Goal: Book appointment/travel/reservation

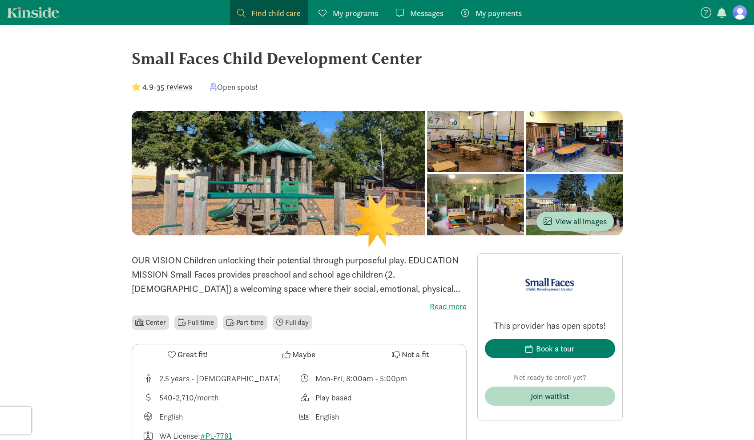
scroll to position [180, 0]
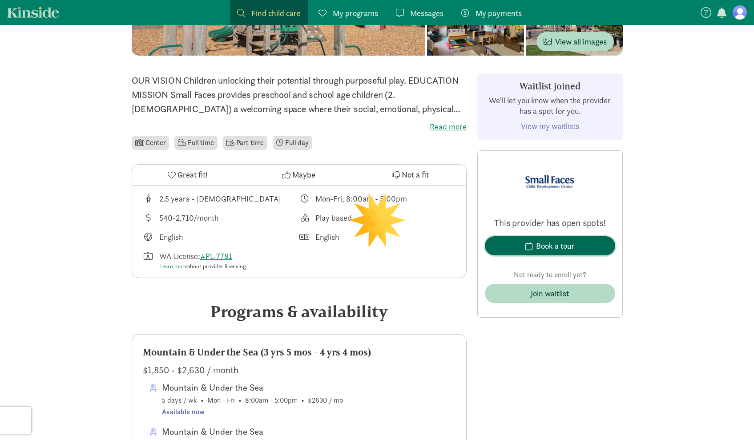
click at [532, 246] on span "Book a tour" at bounding box center [550, 246] width 116 height 12
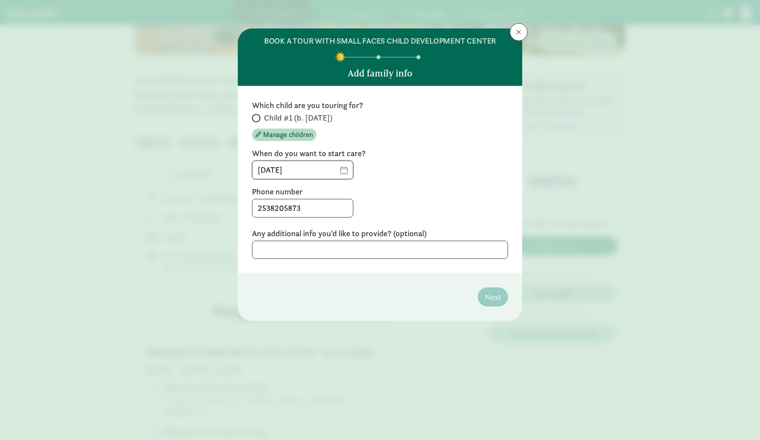
click at [340, 172] on input "[DATE]" at bounding box center [303, 170] width 100 height 18
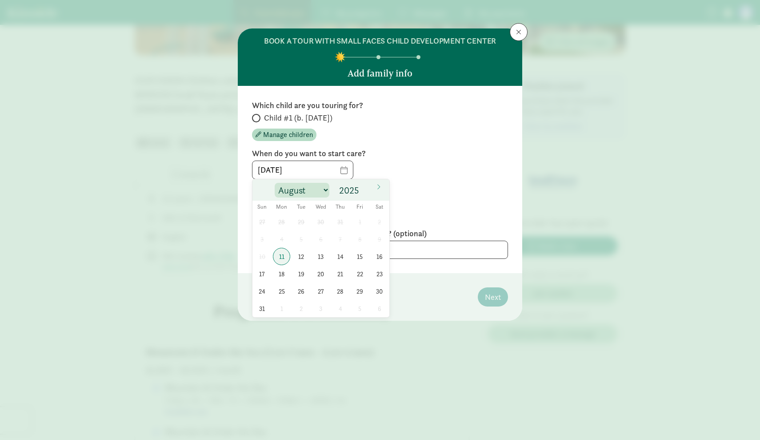
select select "8"
click at [298, 223] on span "2" at bounding box center [301, 221] width 17 height 17
type input "[DATE]"
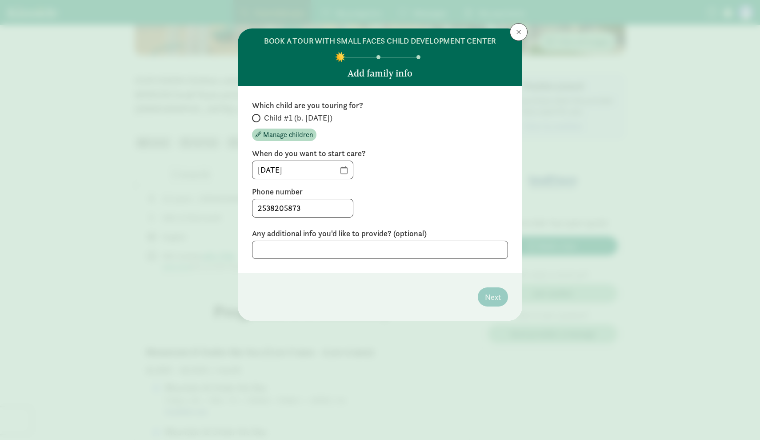
click at [257, 114] on span at bounding box center [256, 118] width 8 height 8
click at [257, 115] on input "Child #1 (b. [DATE])" at bounding box center [255, 118] width 6 height 6
radio input "true"
click at [489, 297] on span "Next" at bounding box center [493, 297] width 16 height 12
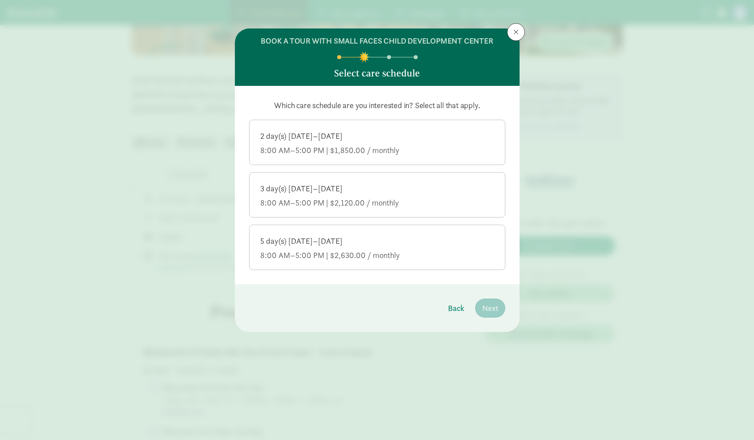
click at [373, 241] on div "5 day(s) [DATE]–[DATE]" at bounding box center [377, 241] width 234 height 11
click at [0, 0] on input "5 day(s) [DATE]–[DATE] 8:00 AM–5:00 PM | $2,630.00 / monthly" at bounding box center [0, 0] width 0 height 0
click at [492, 310] on span "Next" at bounding box center [490, 308] width 16 height 12
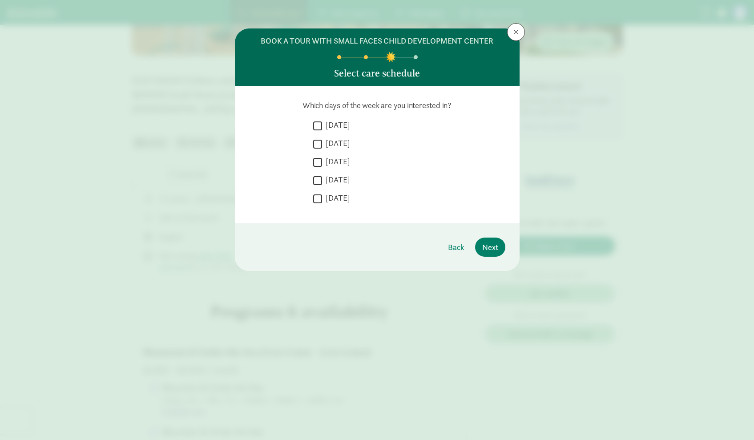
click at [317, 144] on input "[DATE]" at bounding box center [317, 144] width 9 height 12
checkbox input "true"
click at [316, 163] on input "[DATE]" at bounding box center [317, 162] width 9 height 12
checkbox input "true"
click at [318, 181] on input "[DATE]" at bounding box center [317, 180] width 9 height 12
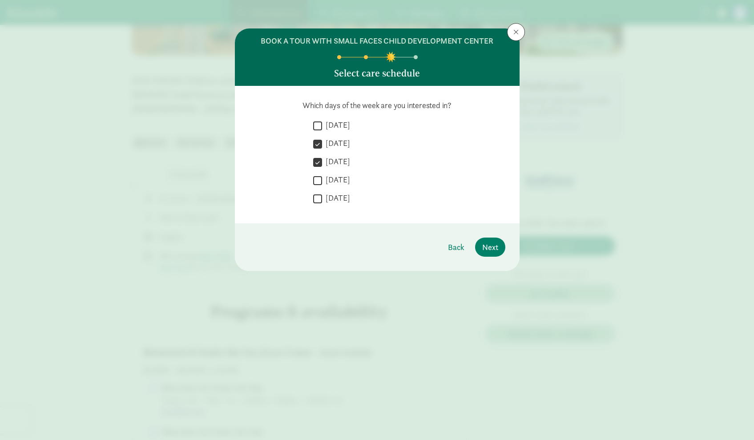
checkbox input "true"
click at [320, 195] on input "[DATE]" at bounding box center [317, 199] width 9 height 12
checkbox input "true"
click at [495, 246] on span "Next" at bounding box center [490, 247] width 16 height 12
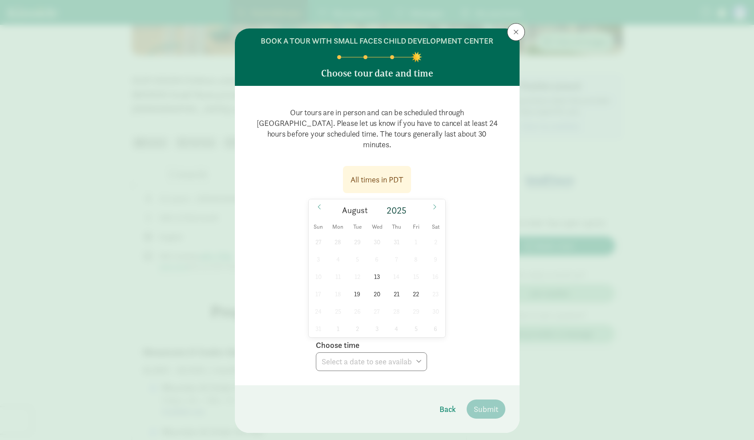
click at [515, 34] on span at bounding box center [515, 31] width 5 height 7
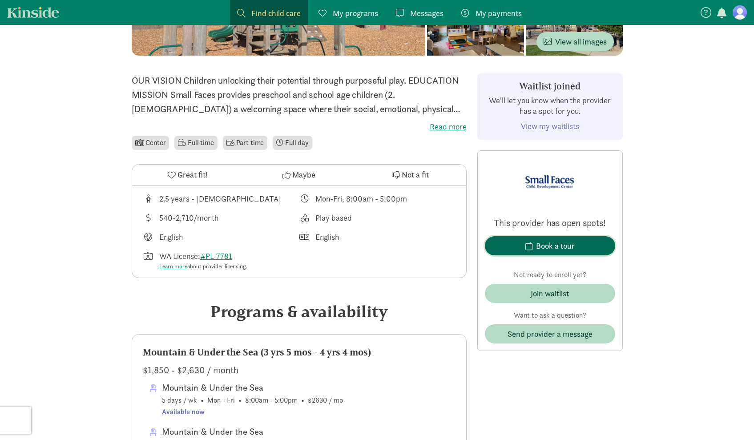
click at [535, 245] on span "Book a tour" at bounding box center [550, 246] width 116 height 12
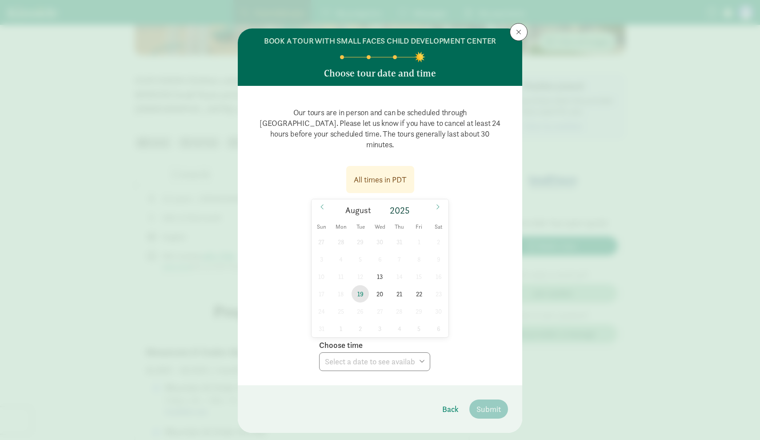
click at [360, 285] on span "19" at bounding box center [360, 293] width 17 height 17
select select "[DATE]T09:30:00.000-07:00"
click at [481, 403] on span "Submit" at bounding box center [489, 409] width 24 height 12
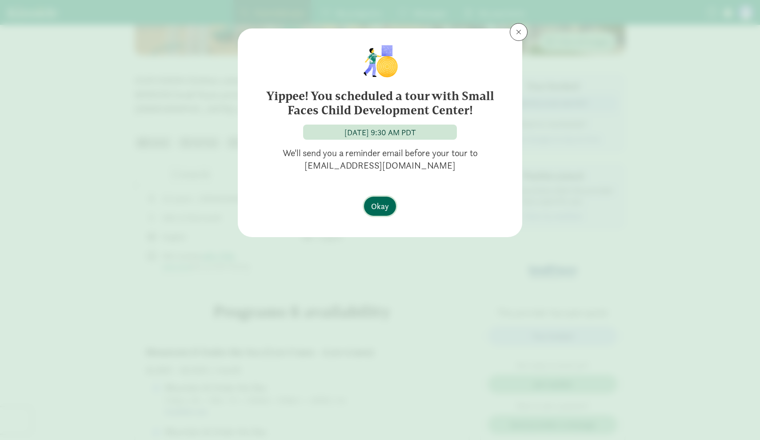
click at [381, 208] on span "Okay" at bounding box center [380, 206] width 18 height 12
